Goal: Check status: Check status

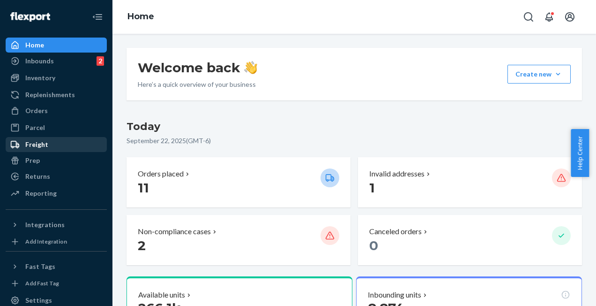
click at [48, 140] on div "Freight" at bounding box center [56, 144] width 99 height 13
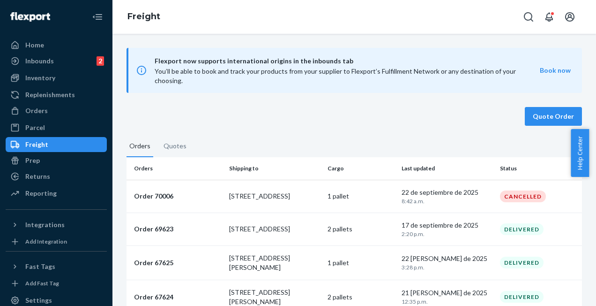
scroll to position [22, 0]
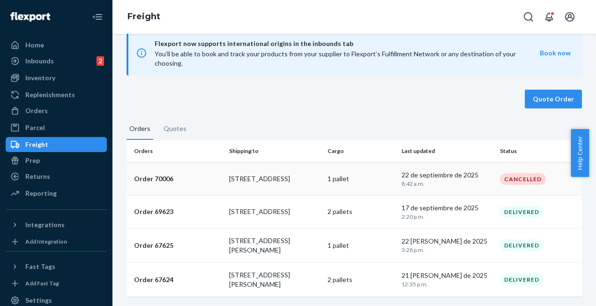
click at [253, 174] on p "[STREET_ADDRESS]" at bounding box center [274, 178] width 91 height 9
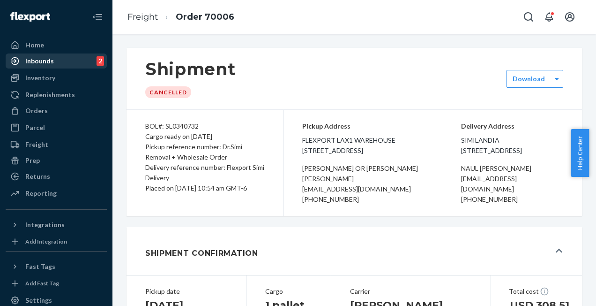
click at [47, 60] on div "Inbounds" at bounding box center [39, 60] width 29 height 9
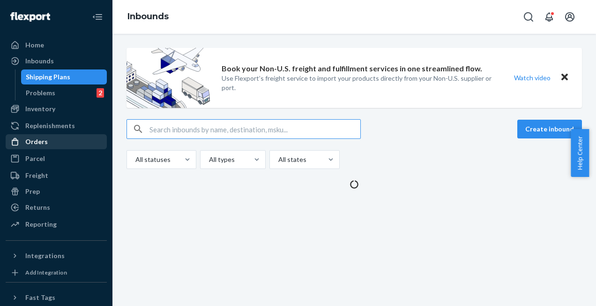
click at [40, 138] on div "Orders" at bounding box center [36, 141] width 22 height 9
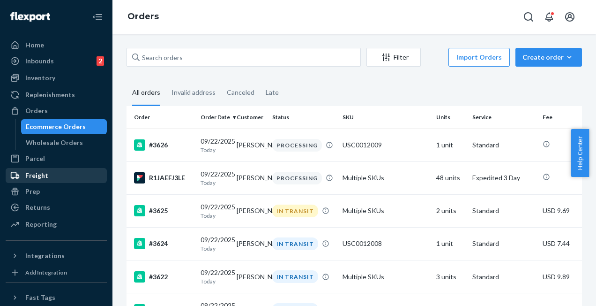
click at [37, 172] on div "Freight" at bounding box center [36, 175] width 23 height 9
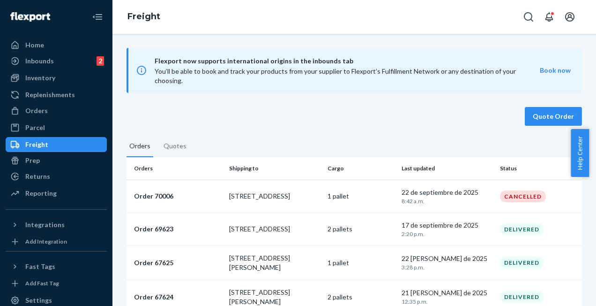
scroll to position [22, 0]
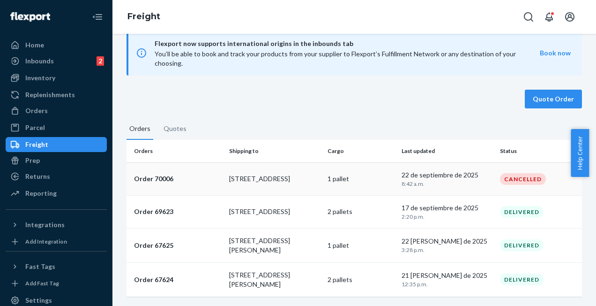
click at [152, 174] on p "Order 70006" at bounding box center [178, 178] width 88 height 9
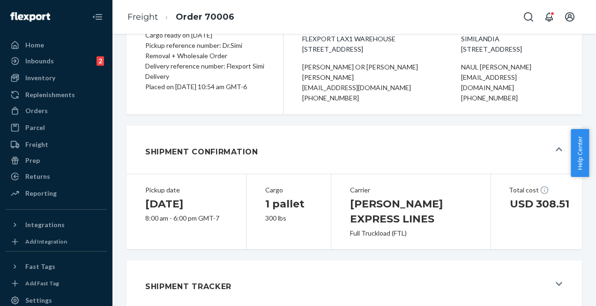
scroll to position [150, 0]
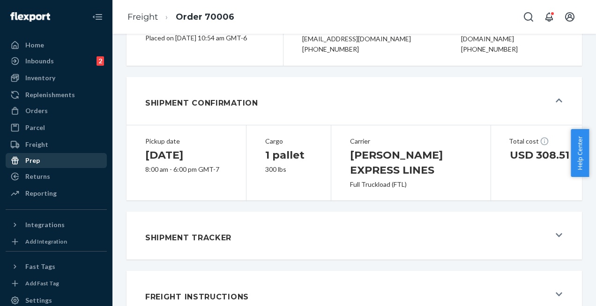
click at [41, 159] on div "Prep" at bounding box center [56, 160] width 99 height 13
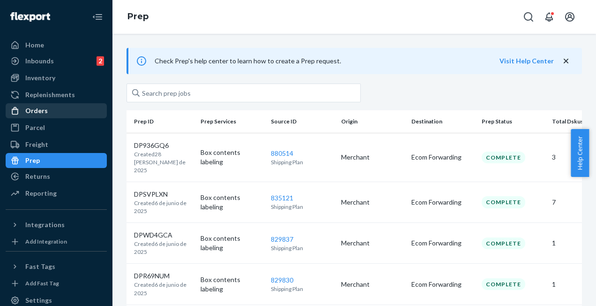
click at [41, 109] on div "Orders" at bounding box center [36, 110] width 22 height 9
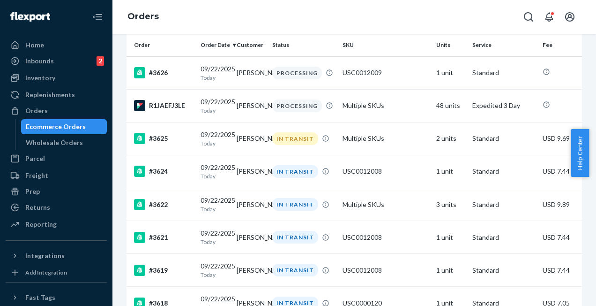
scroll to position [109, 0]
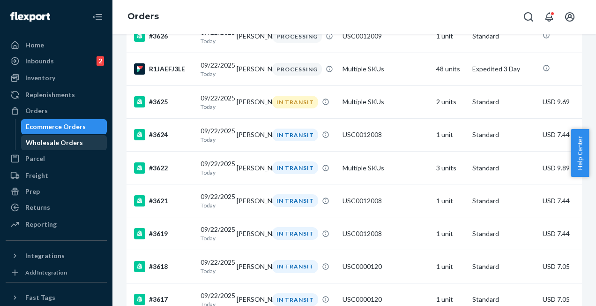
click at [54, 141] on div "Wholesale Orders" at bounding box center [54, 142] width 57 height 9
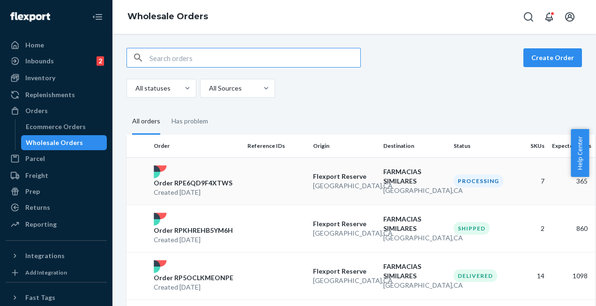
click at [178, 188] on p "Created [DATE]" at bounding box center [193, 191] width 79 height 9
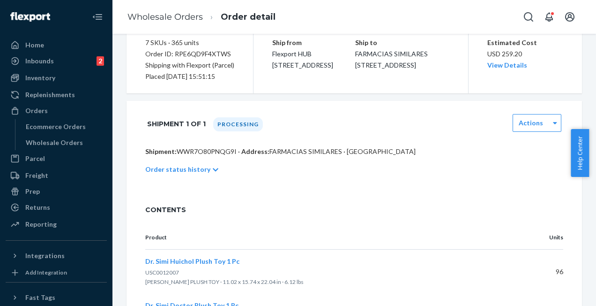
scroll to position [94, 0]
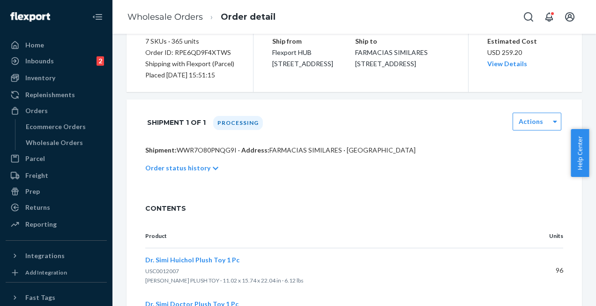
click at [184, 167] on p "Order status history" at bounding box center [177, 167] width 65 height 9
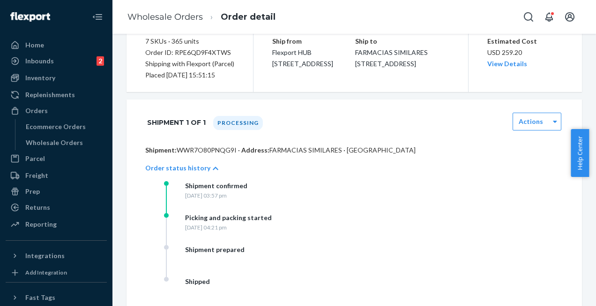
click at [201, 165] on p "Order status history" at bounding box center [177, 167] width 65 height 9
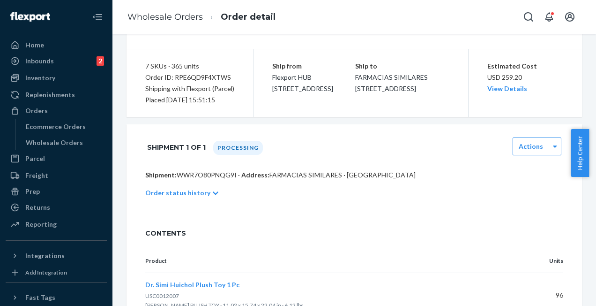
scroll to position [0, 0]
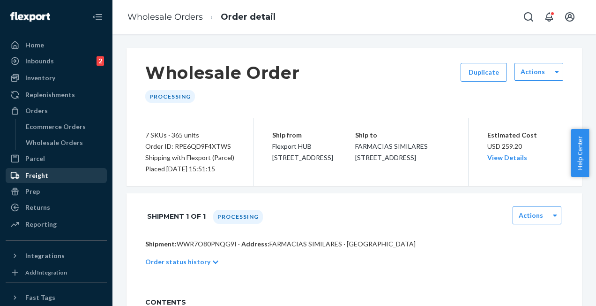
click at [32, 171] on div "Freight" at bounding box center [36, 175] width 23 height 9
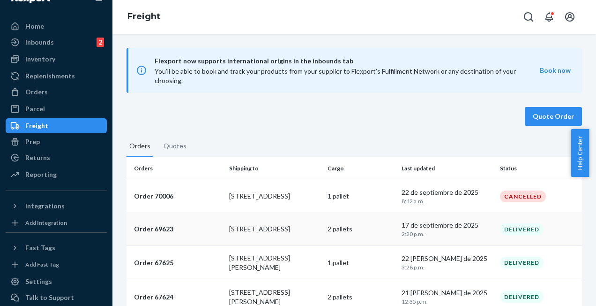
scroll to position [37, 0]
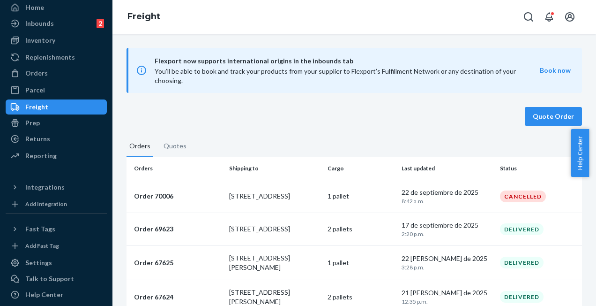
click at [297, 121] on div "Quote Order" at bounding box center [355, 116] width 456 height 19
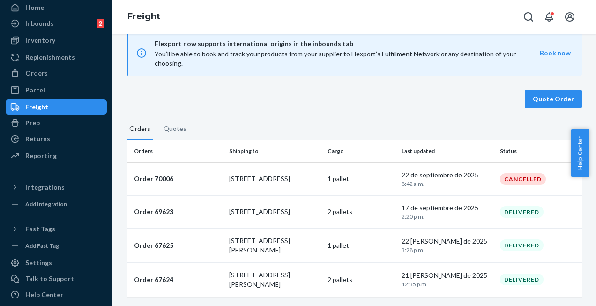
scroll to position [22, 0]
click at [42, 74] on div "Orders" at bounding box center [36, 72] width 22 height 9
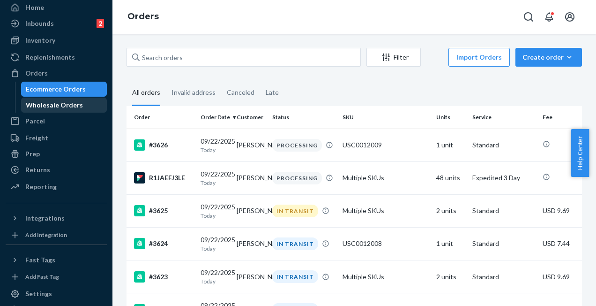
click at [35, 104] on div "Wholesale Orders" at bounding box center [54, 104] width 57 height 9
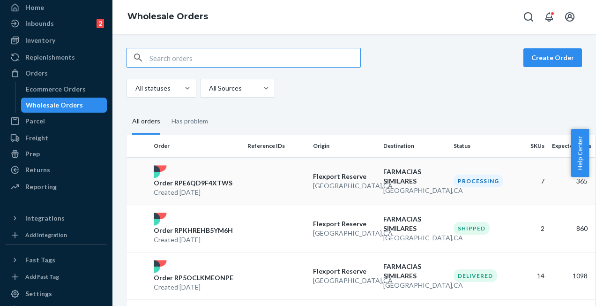
click at [217, 188] on p "Created [DATE]" at bounding box center [193, 191] width 79 height 9
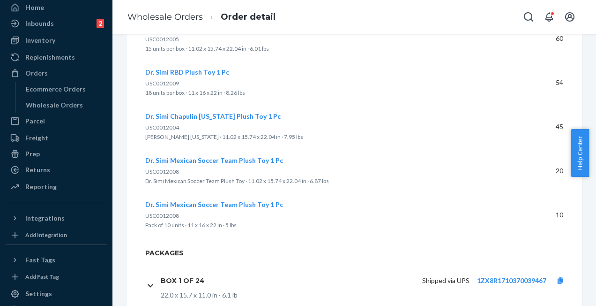
scroll to position [409, 0]
